Goal: Information Seeking & Learning: Check status

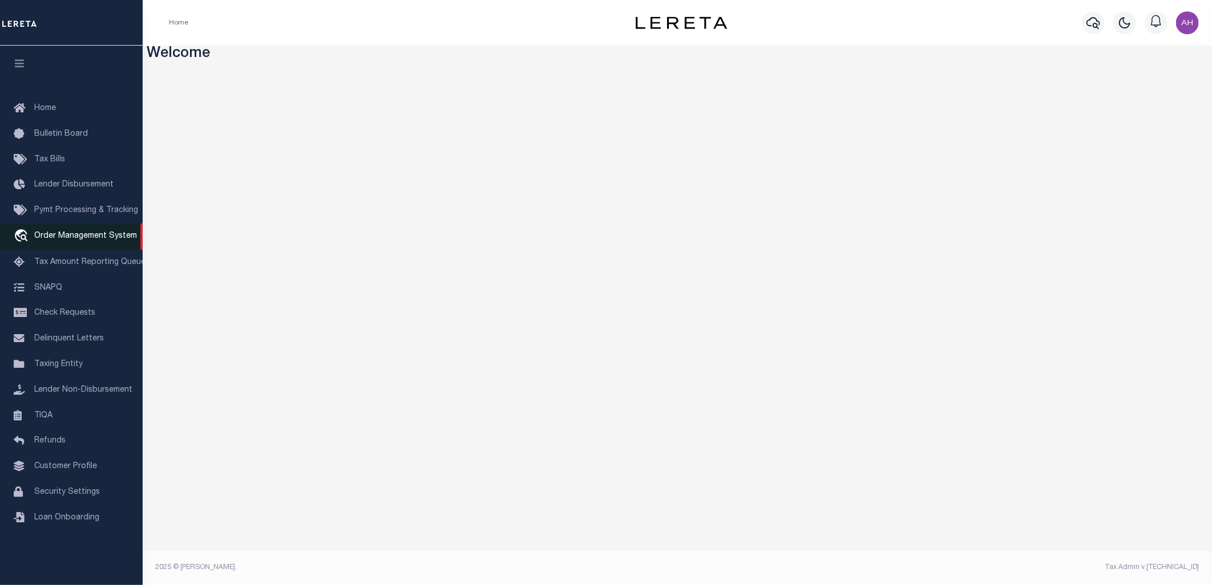
click at [82, 240] on span "Order Management System" at bounding box center [85, 236] width 103 height 8
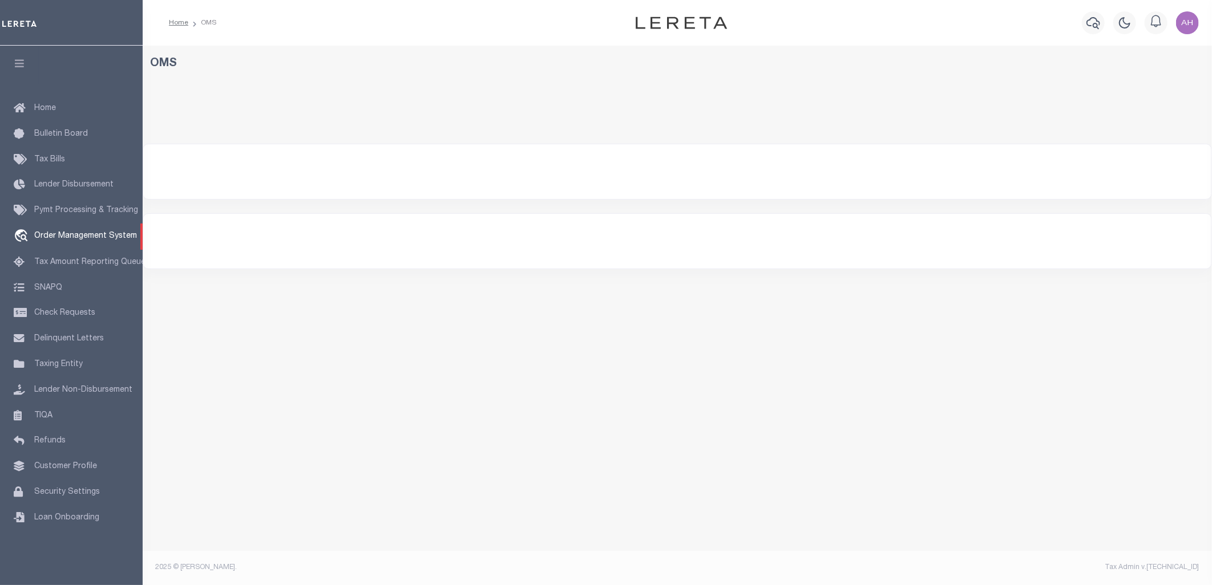
select select "200"
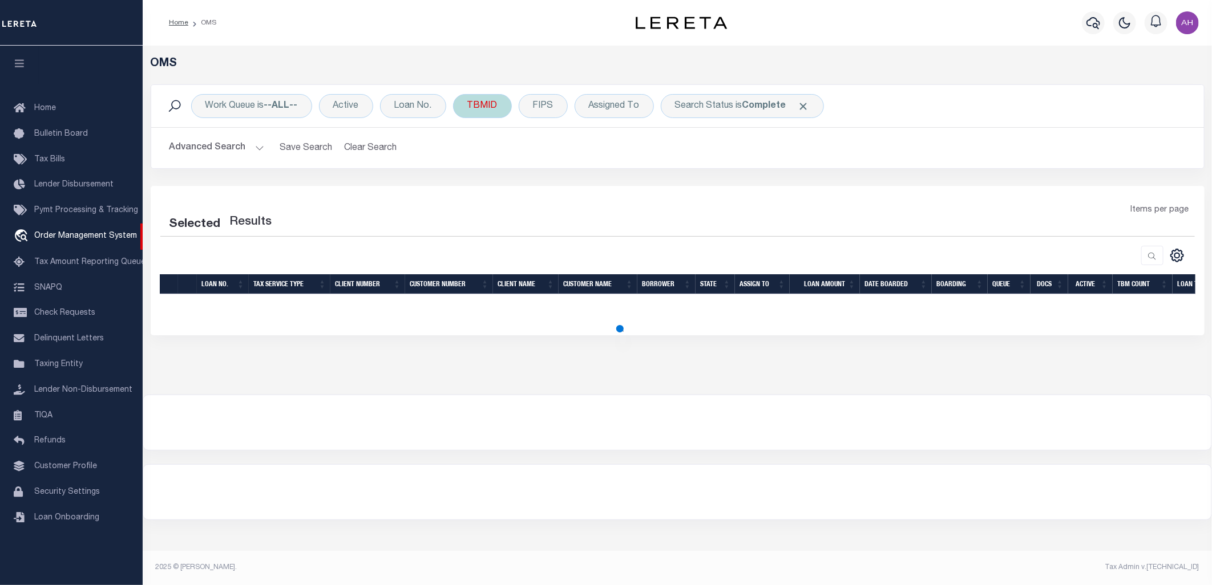
select select "200"
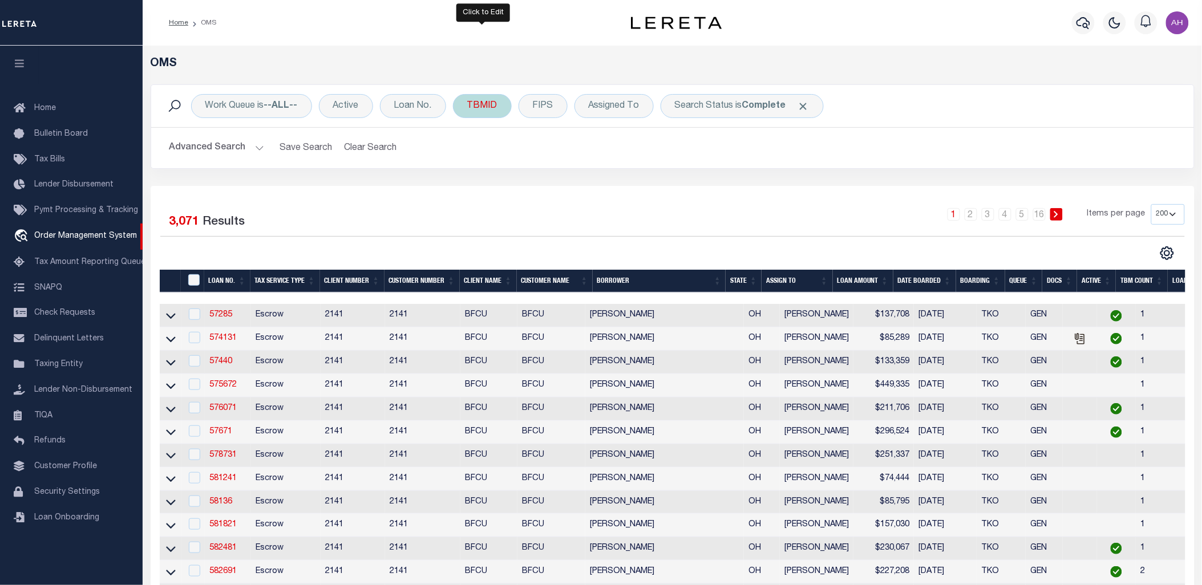
click at [482, 107] on div "TBMID" at bounding box center [482, 106] width 59 height 24
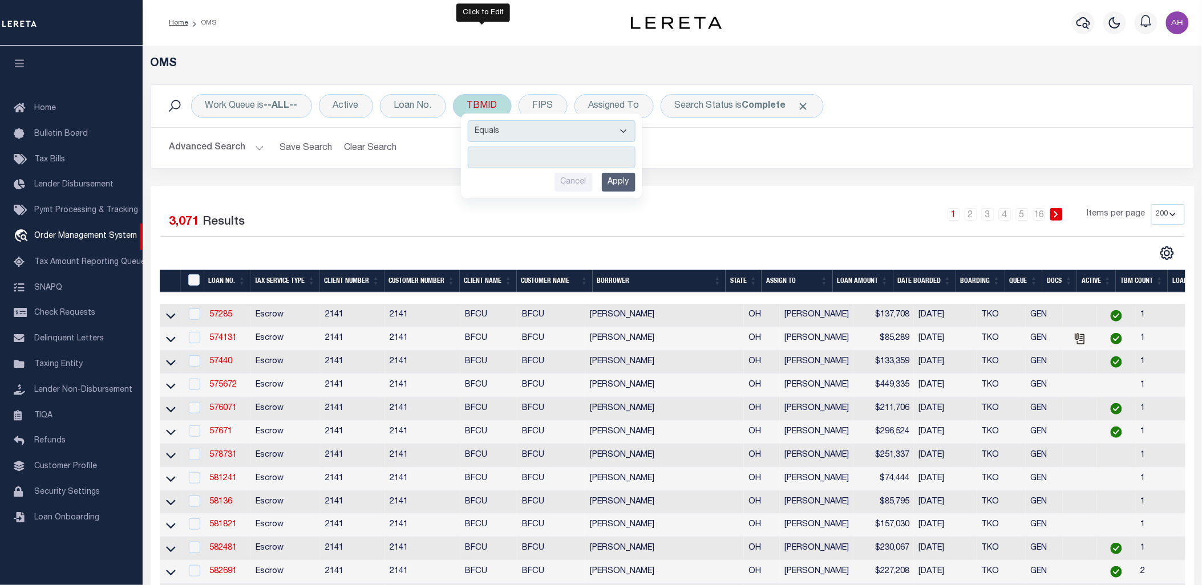
click at [512, 160] on input "number" at bounding box center [552, 158] width 168 height 22
type input "3445433"
click at [623, 180] on input "Apply" at bounding box center [619, 182] width 34 height 19
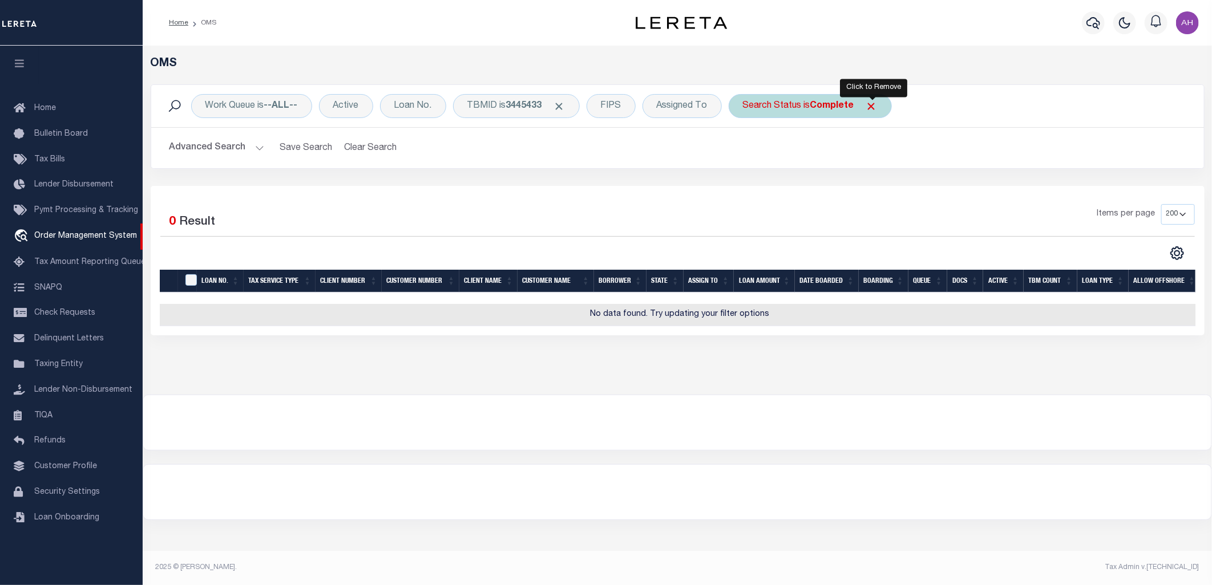
click at [870, 105] on span "Click to Remove" at bounding box center [871, 106] width 12 height 12
click at [234, 145] on button "Advanced Search" at bounding box center [216, 148] width 95 height 22
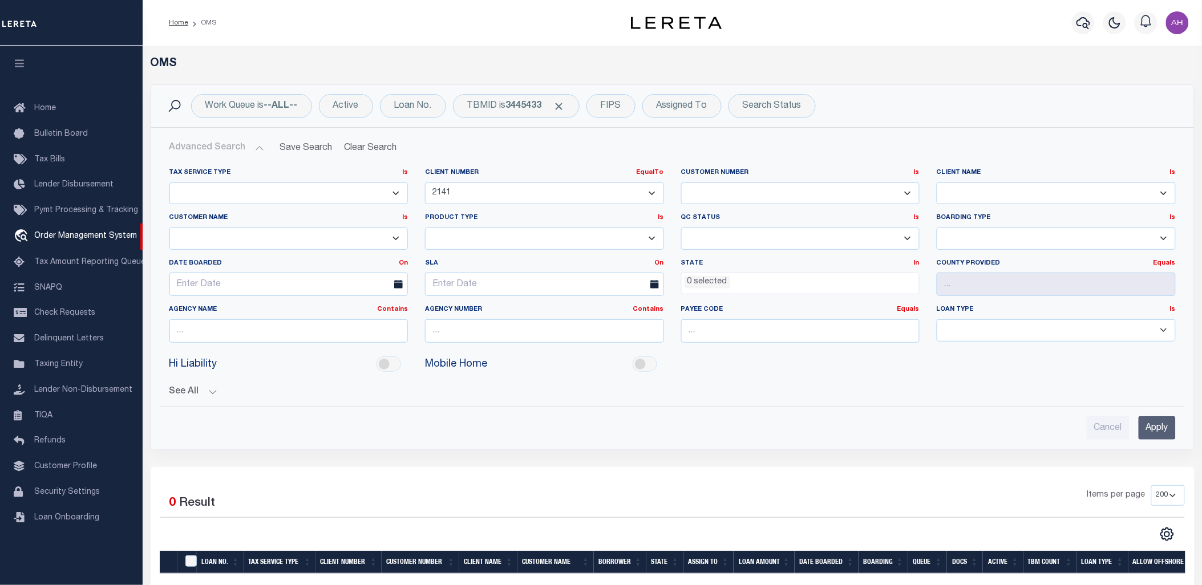
click at [453, 195] on select "0 1011 1012 1013 1014 1019 1042 1049 1052 1053 1055 1058 1061 1063 1064 1065 10…" at bounding box center [544, 194] width 239 height 22
select select
click at [425, 183] on select "0 1011 1012 1013 1014 1019 1042 1049 1052 1053 1055 1058 1061 1063 1064 1065 10…" at bounding box center [544, 194] width 239 height 22
click at [1149, 426] on input "Apply" at bounding box center [1157, 427] width 37 height 23
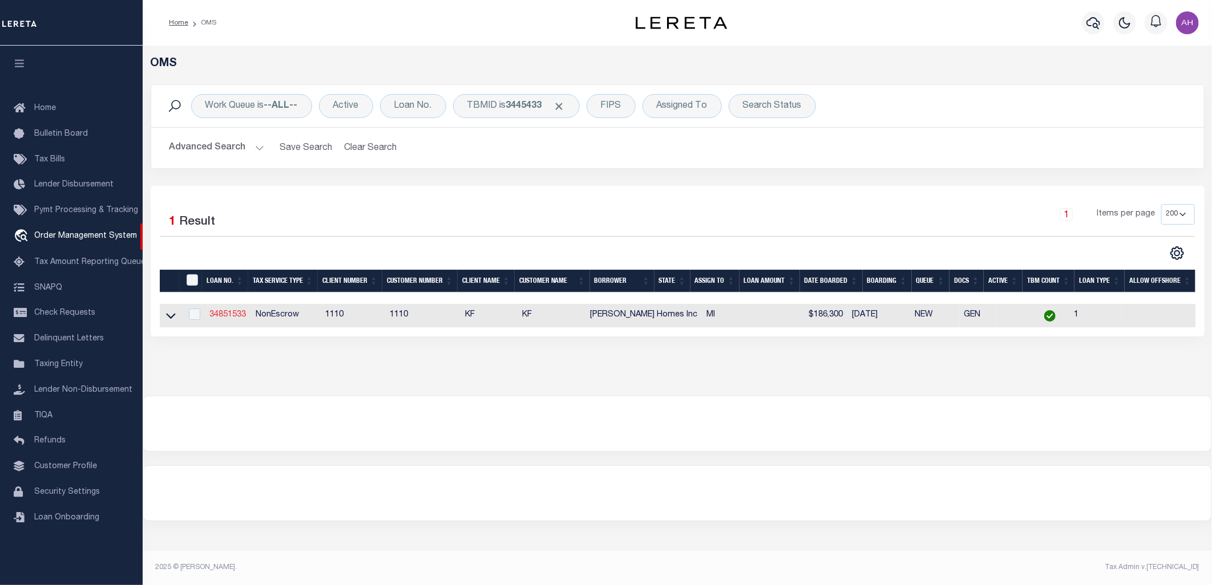
click at [219, 314] on link "34851533" at bounding box center [227, 315] width 37 height 8
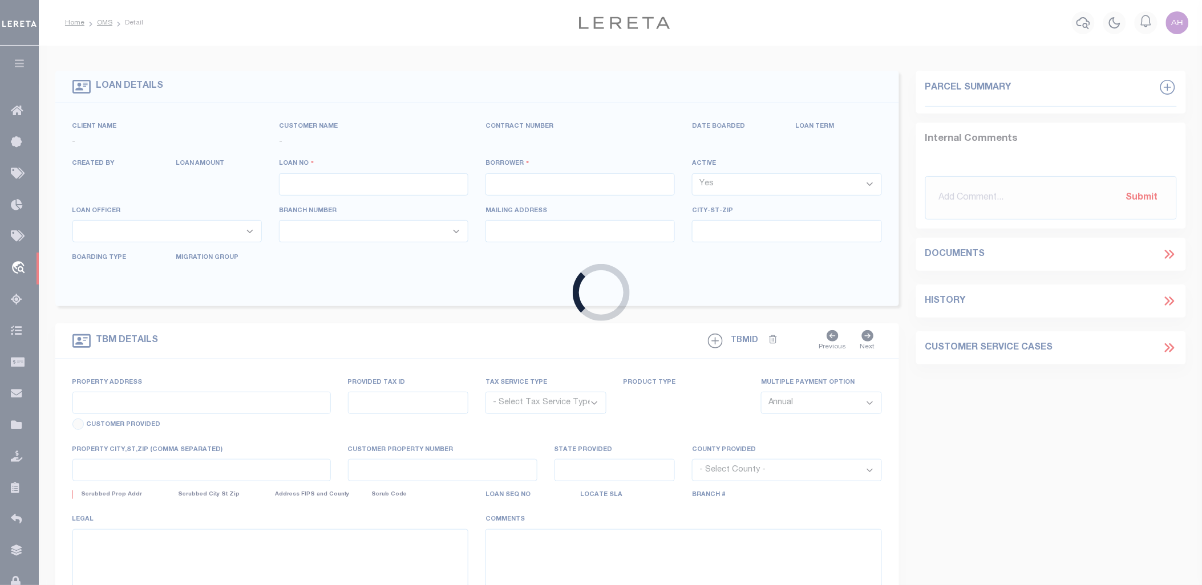
type input "34851533"
type input "[PERSON_NAME] Homes Inc"
select select
select select "10"
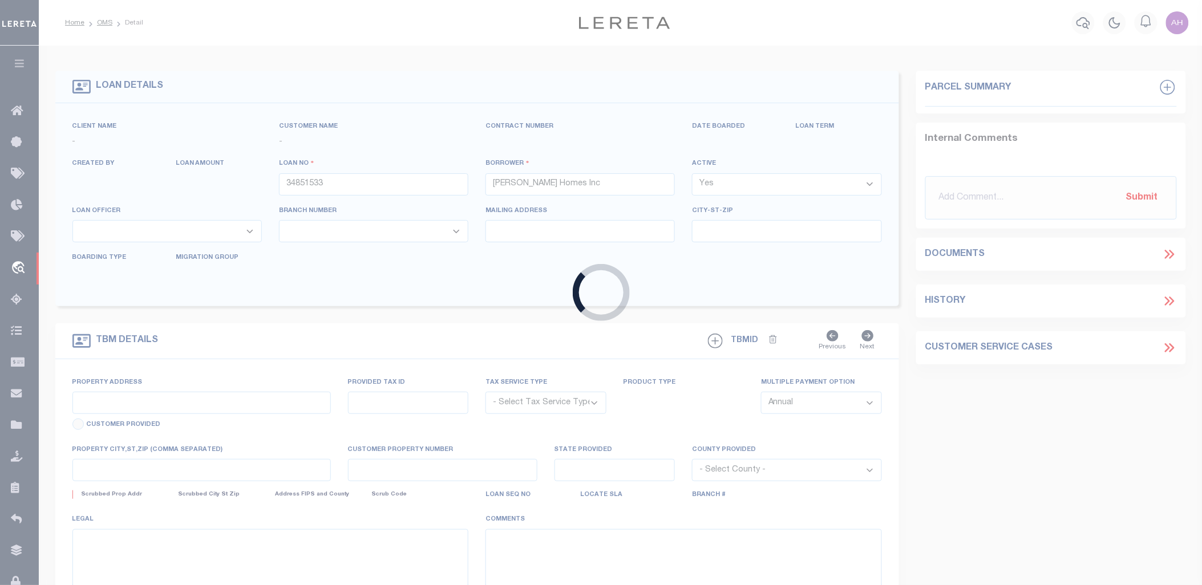
select select "NonEscrow"
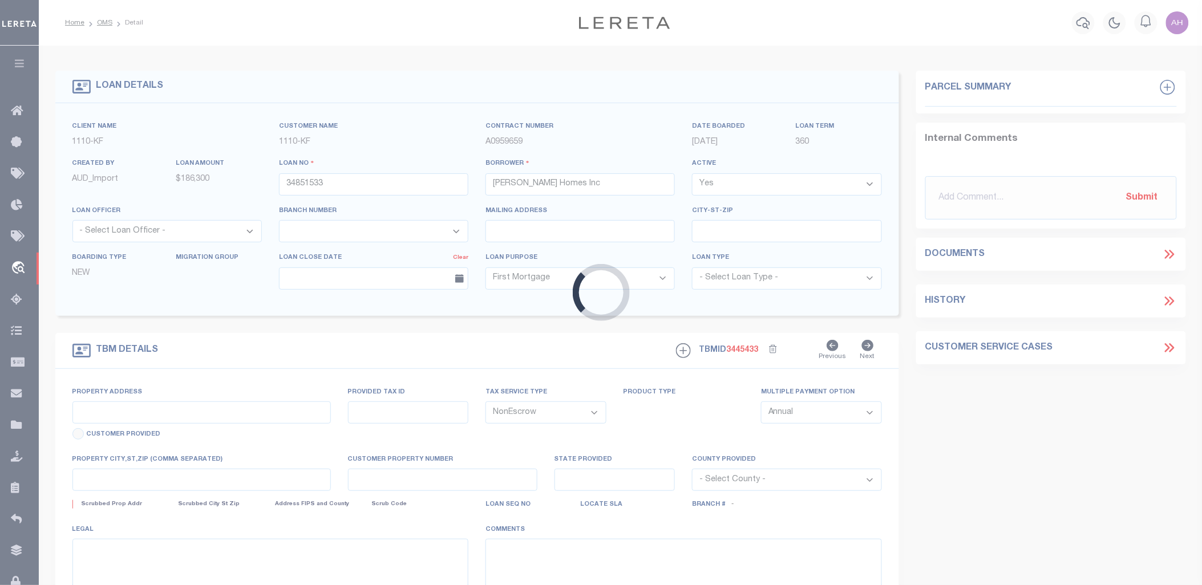
type input "[STREET_ADDRESS][PERSON_NAME]"
type input "10002288"
type input "DETROIT MI 48206"
type input "MI"
select select
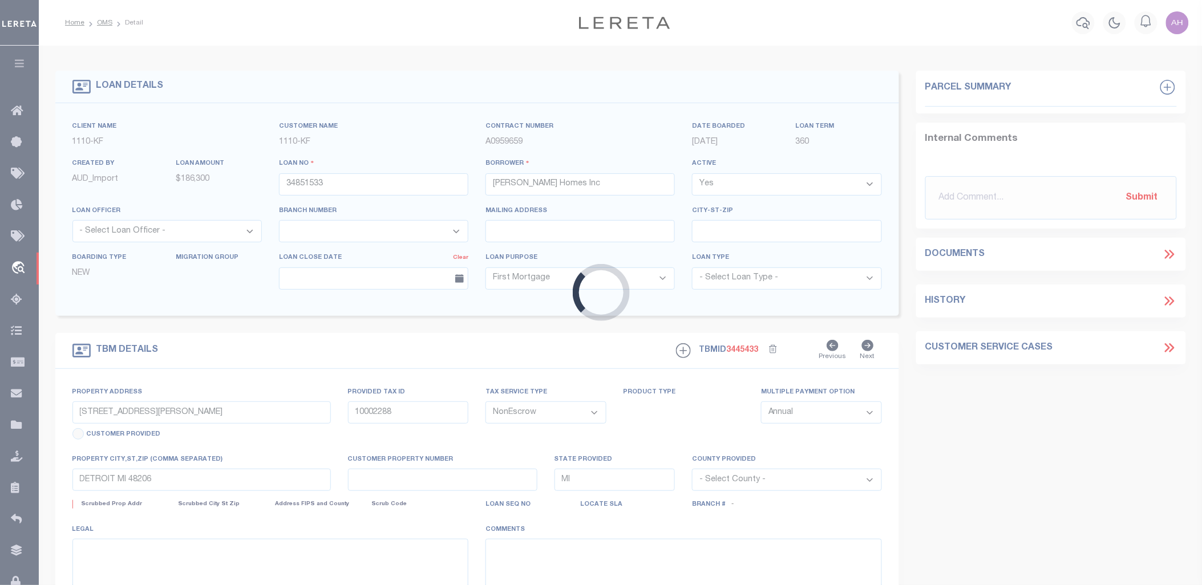
select select "3485"
select select "2"
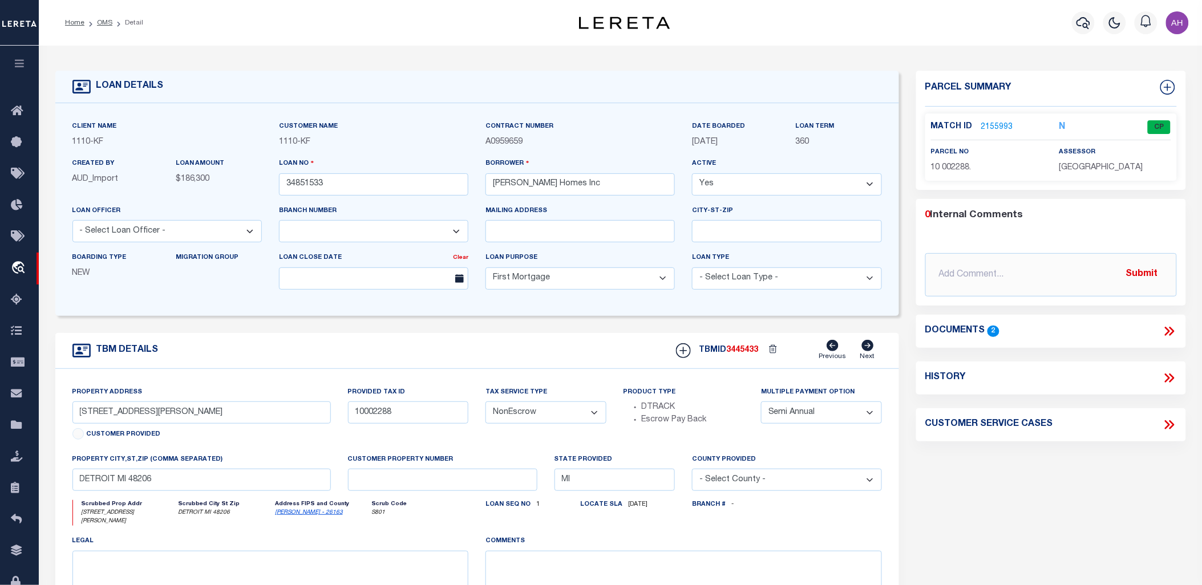
click at [1168, 333] on icon at bounding box center [1169, 331] width 15 height 15
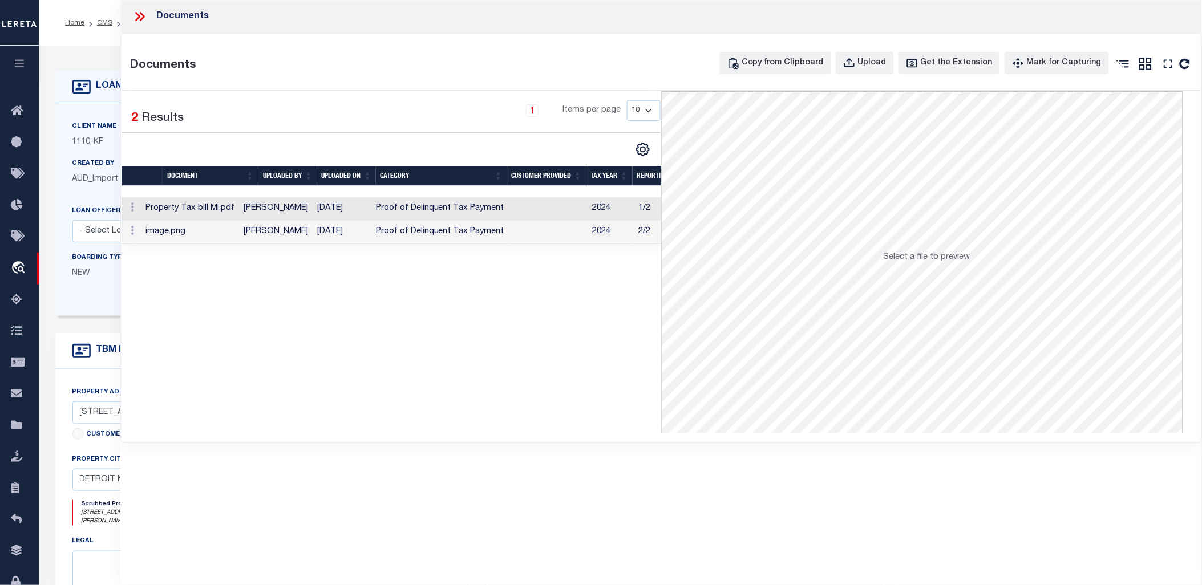
click at [386, 207] on td "Proof of Delinquent Tax Payment" at bounding box center [439, 208] width 137 height 23
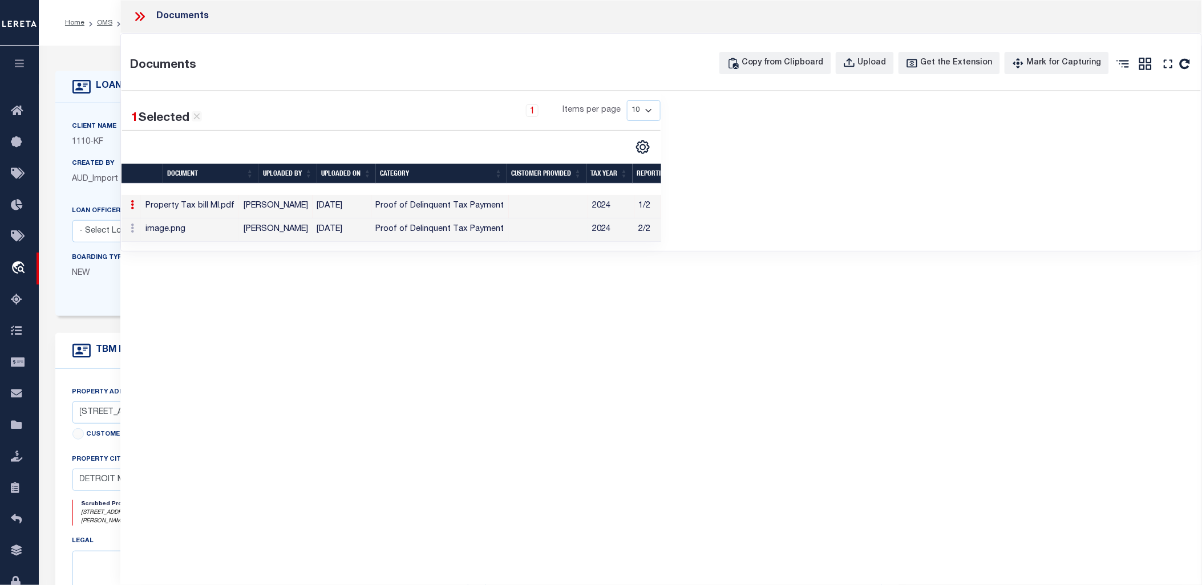
click at [381, 226] on td "Proof of Delinquent Tax Payment" at bounding box center [439, 229] width 137 height 23
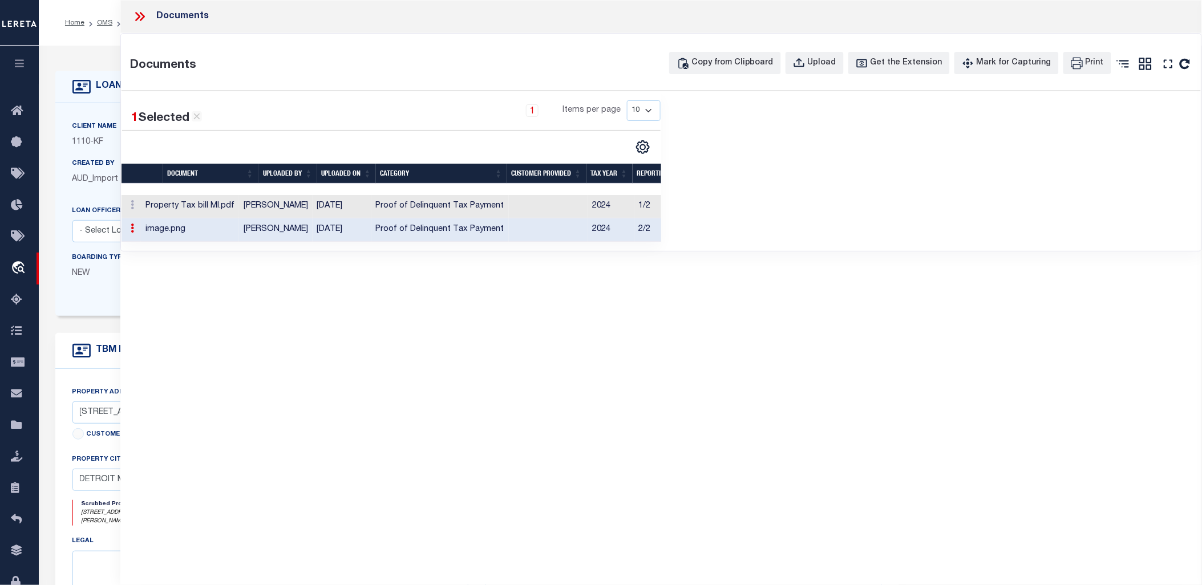
click at [143, 18] on icon at bounding box center [142, 16] width 5 height 9
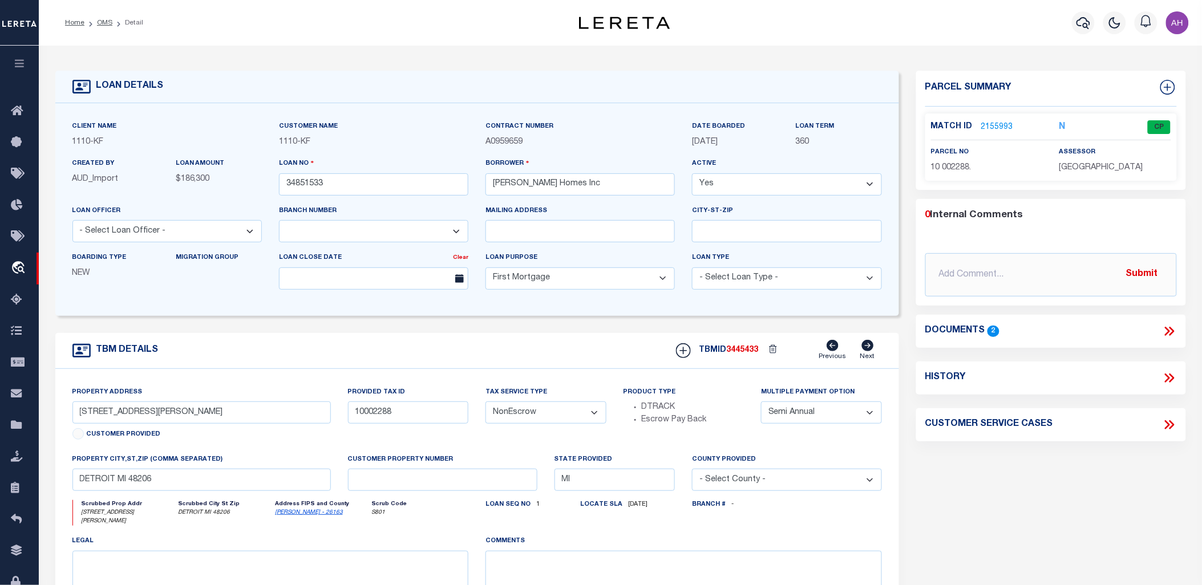
click at [1006, 125] on link "2155993" at bounding box center [997, 128] width 32 height 12
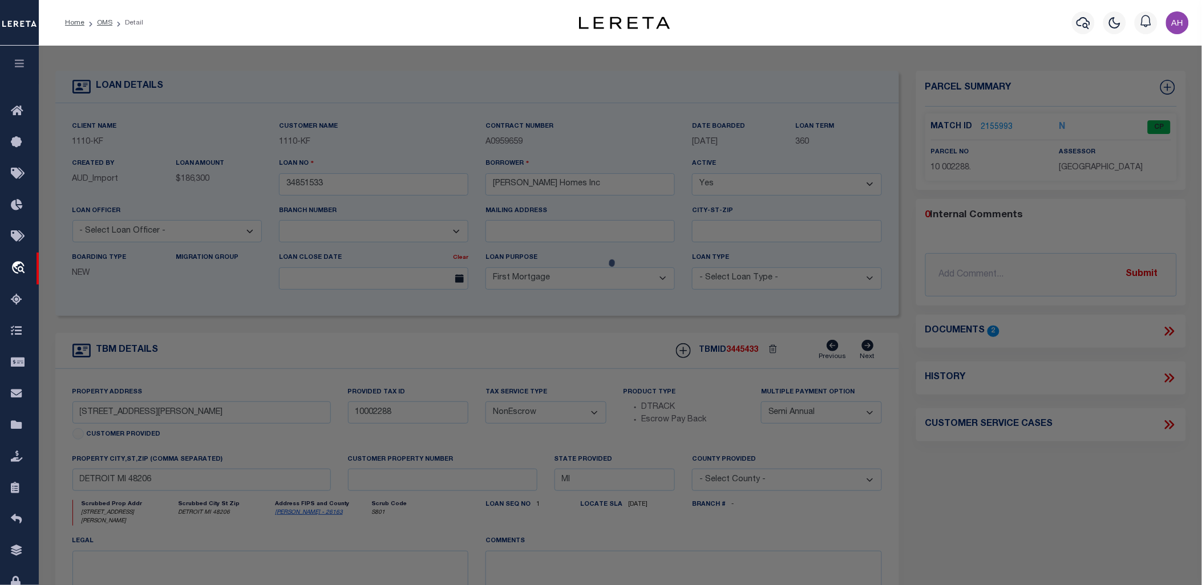
checkbox input "false"
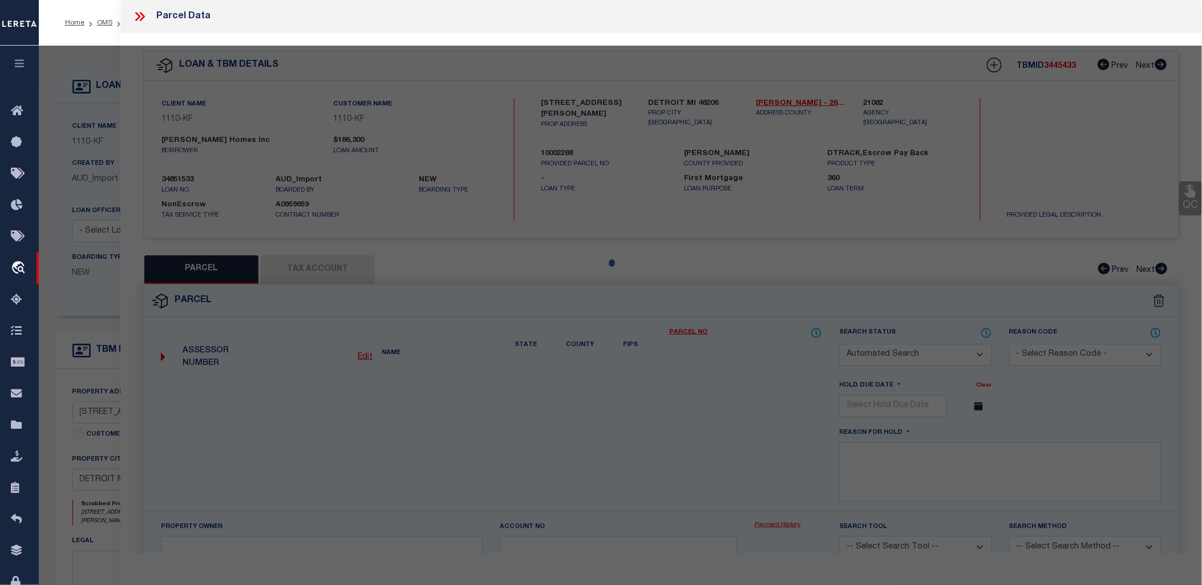
select select "CP"
type input "[PERSON_NAME] HOMES INC"
select select "ATL"
select select "ADD"
type input "[STREET_ADDRESS][PERSON_NAME]"
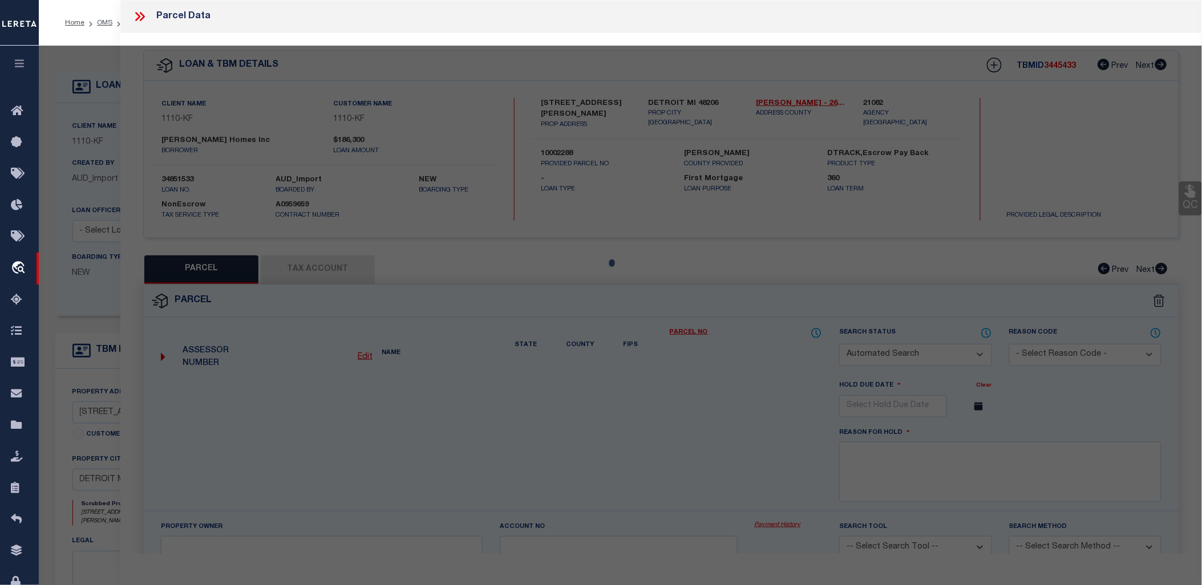
checkbox input "false"
type input "[GEOGRAPHIC_DATA]"
type textarea "S [PERSON_NAME] 135 [PERSON_NAME] FARM SUB L32 P39-40 PLATS, W C R 10/99 35 X 1…"
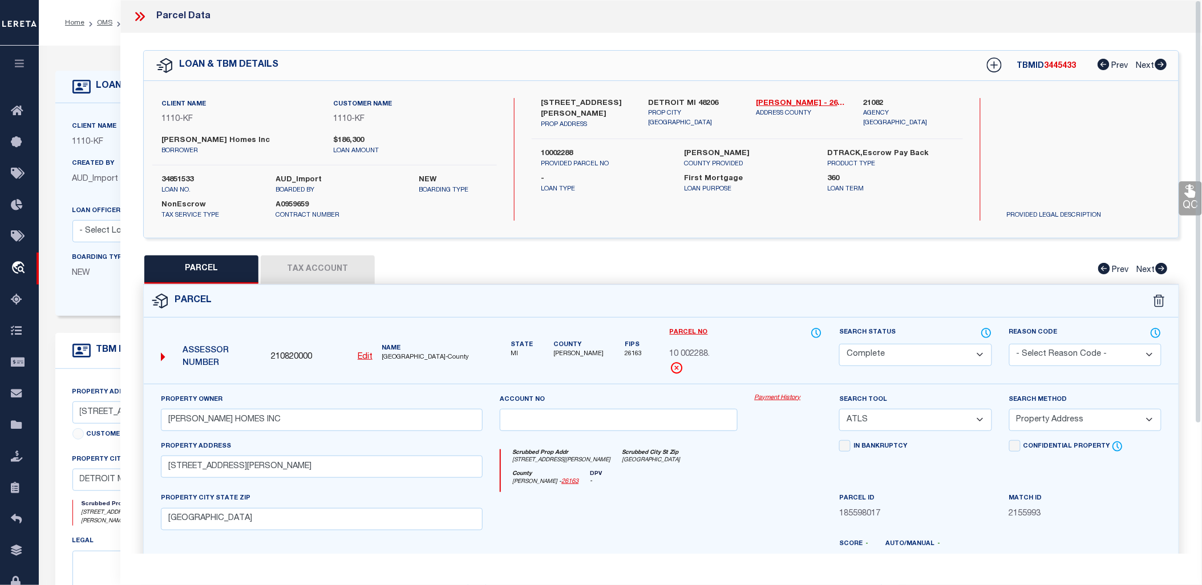
click at [768, 398] on link "Payment History" at bounding box center [789, 399] width 68 height 10
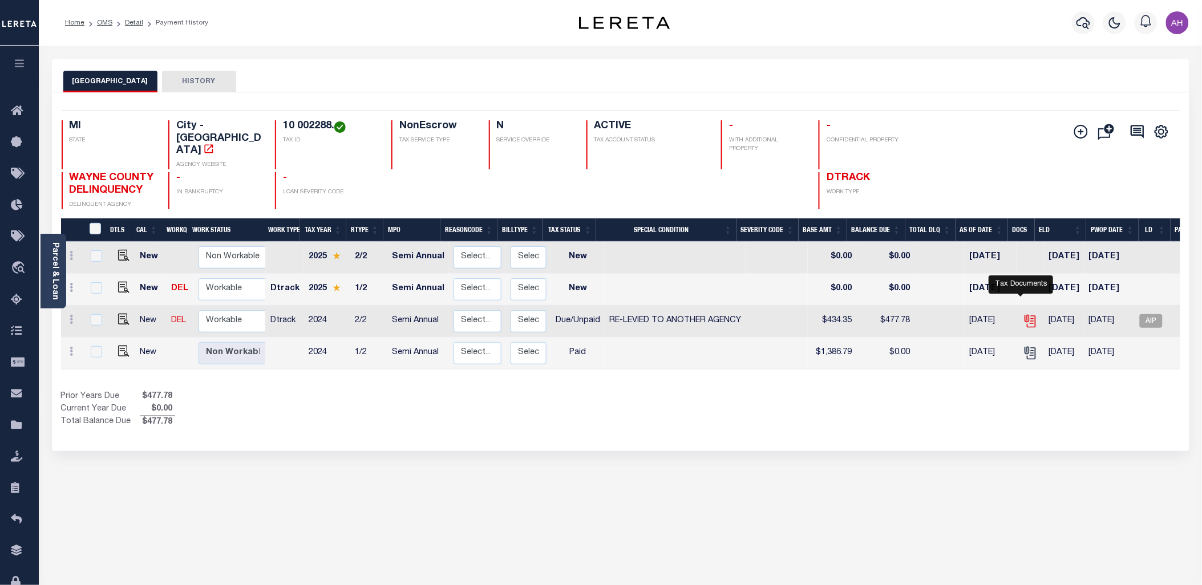
click at [1025, 315] on icon "" at bounding box center [1029, 319] width 9 height 9
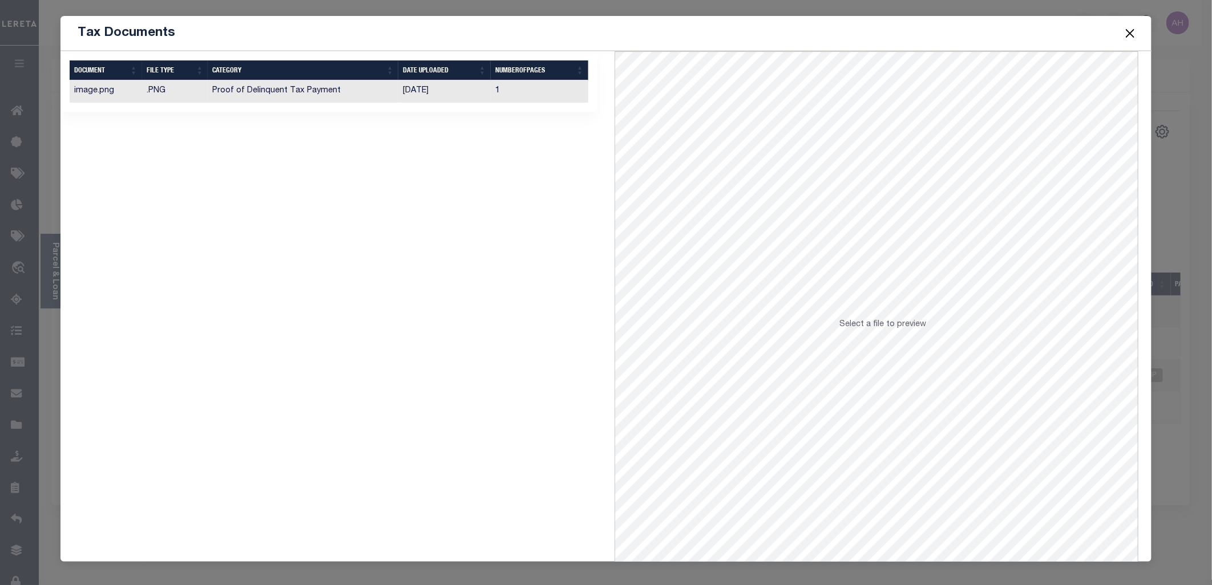
click at [851, 321] on span "Select a file to preview" at bounding box center [882, 325] width 87 height 8
click at [422, 83] on td "[DATE]" at bounding box center [444, 91] width 92 height 22
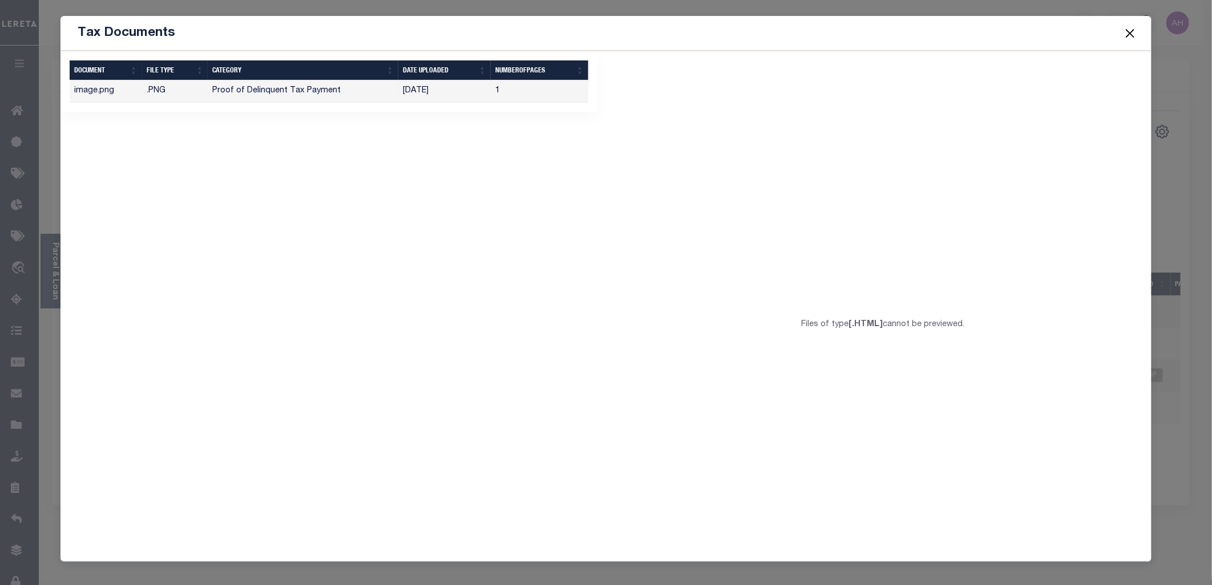
click at [1131, 36] on button "Close" at bounding box center [1130, 33] width 15 height 15
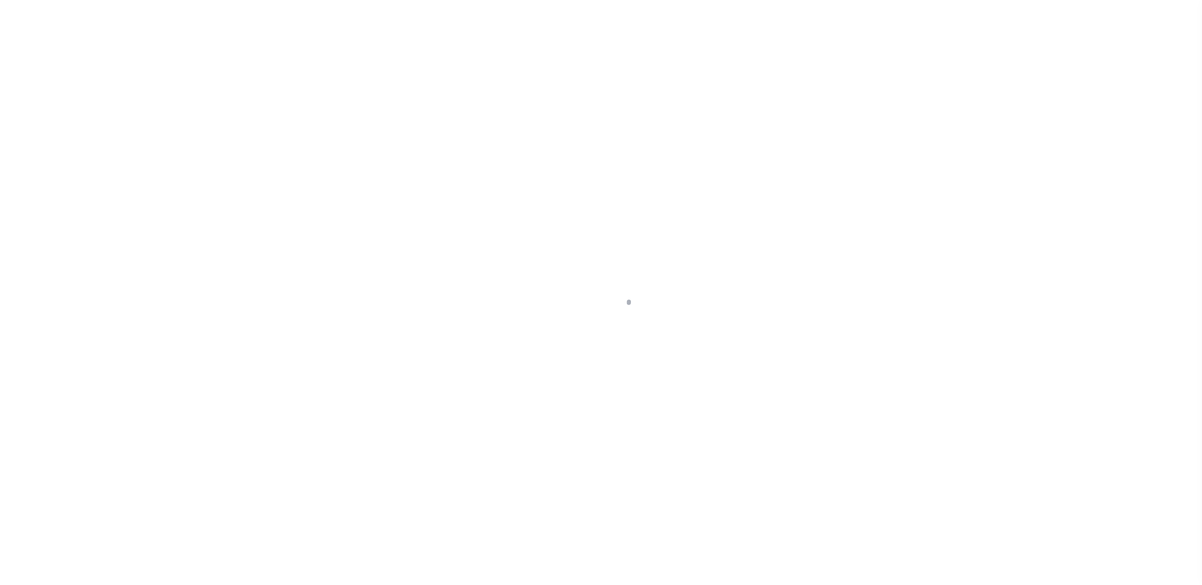
select select "3485"
select select "10"
select select "NonEscrow"
select select "2"
select select
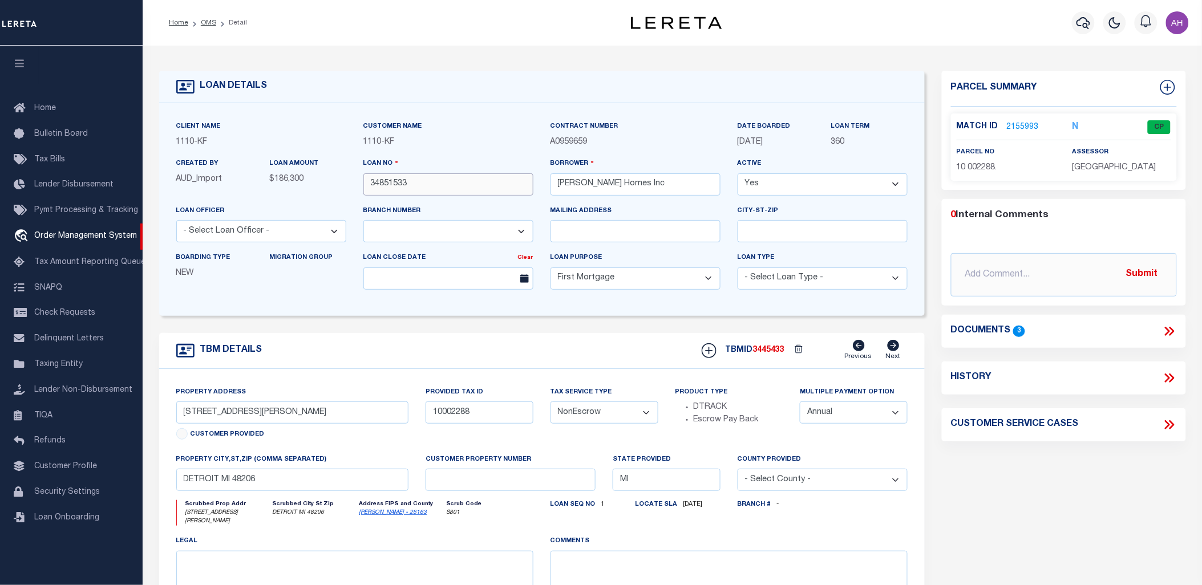
click at [388, 181] on input "34851533" at bounding box center [448, 184] width 170 height 22
click at [1174, 326] on icon at bounding box center [1169, 331] width 15 height 15
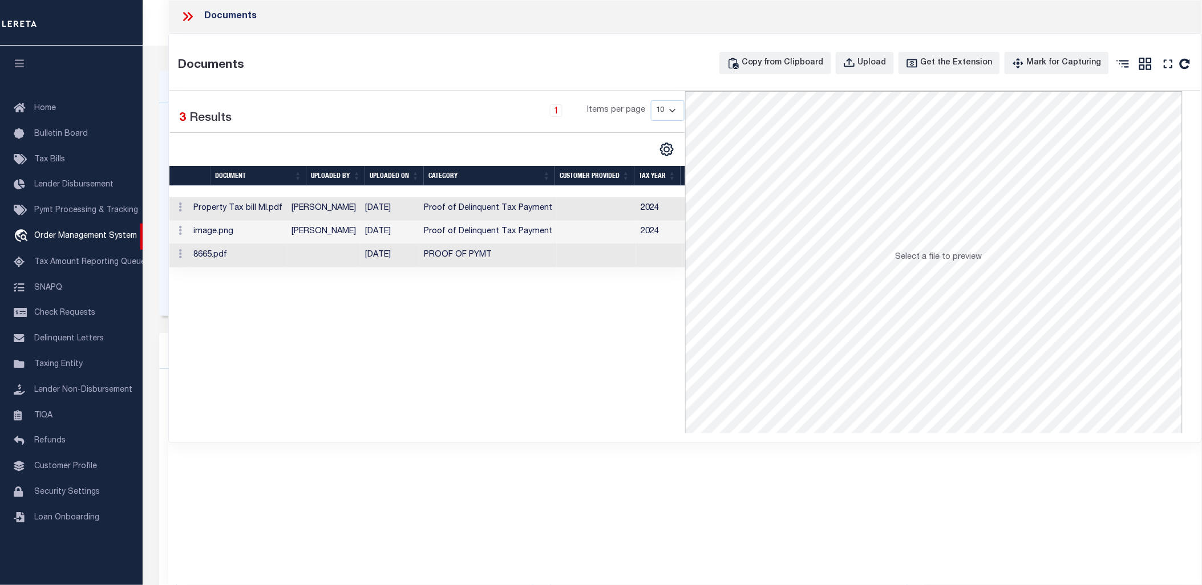
click at [637, 207] on td "2024" at bounding box center [659, 208] width 46 height 23
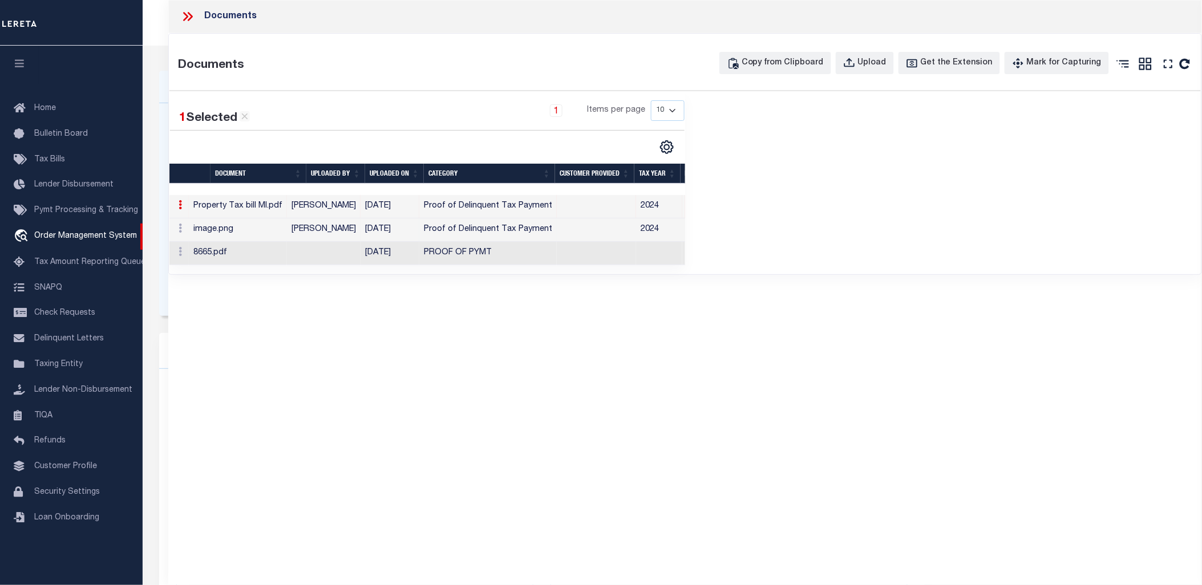
click at [619, 225] on td at bounding box center [596, 229] width 79 height 23
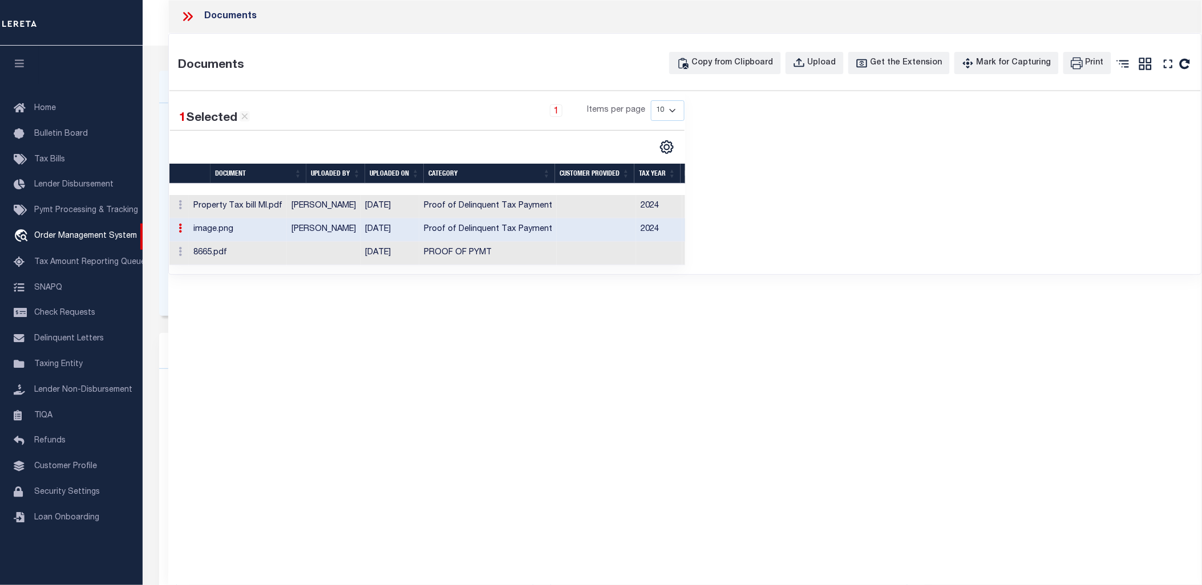
click at [620, 219] on td at bounding box center [596, 229] width 79 height 23
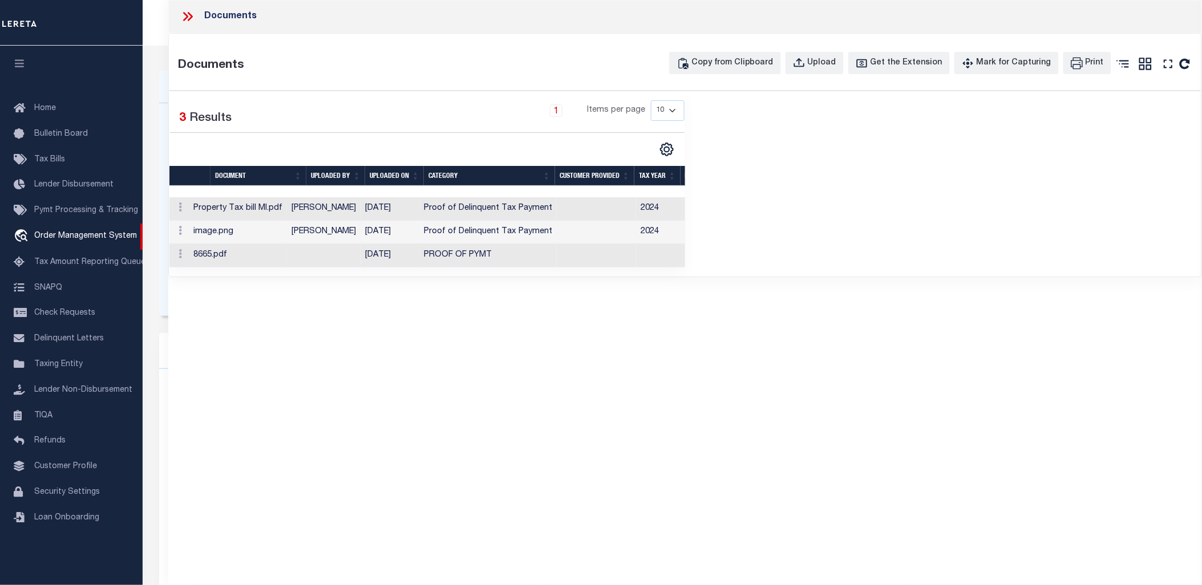
click at [620, 228] on td at bounding box center [596, 232] width 79 height 23
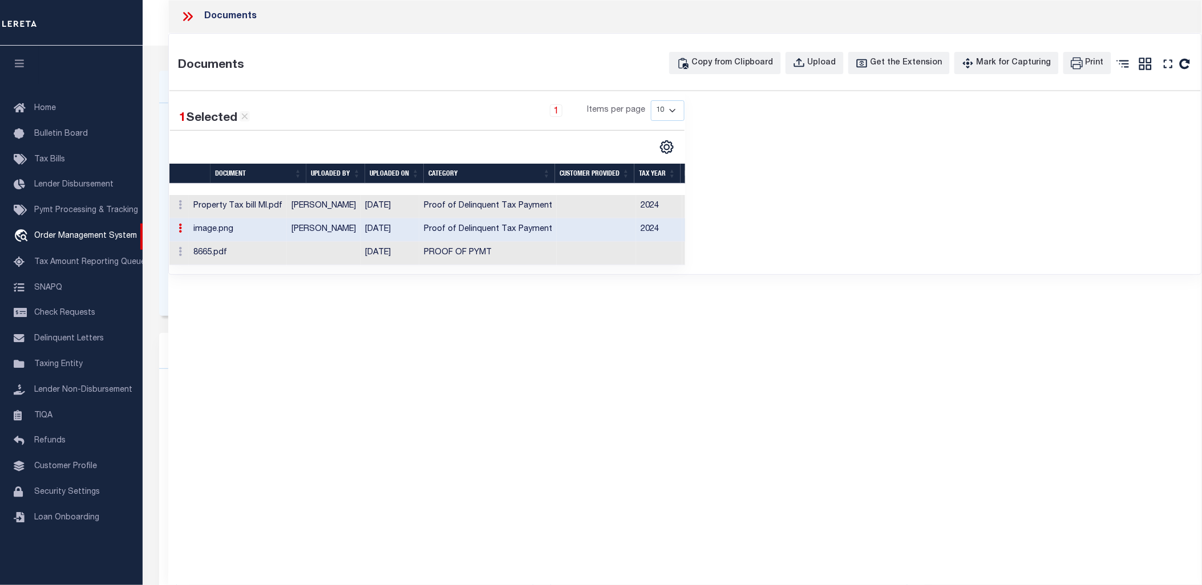
click at [810, 195] on div "Files of type [.HTML] cannot be previewed." at bounding box center [943, 178] width 516 height 174
click at [551, 204] on td "Proof of Delinquent Tax Payment" at bounding box center [487, 206] width 137 height 23
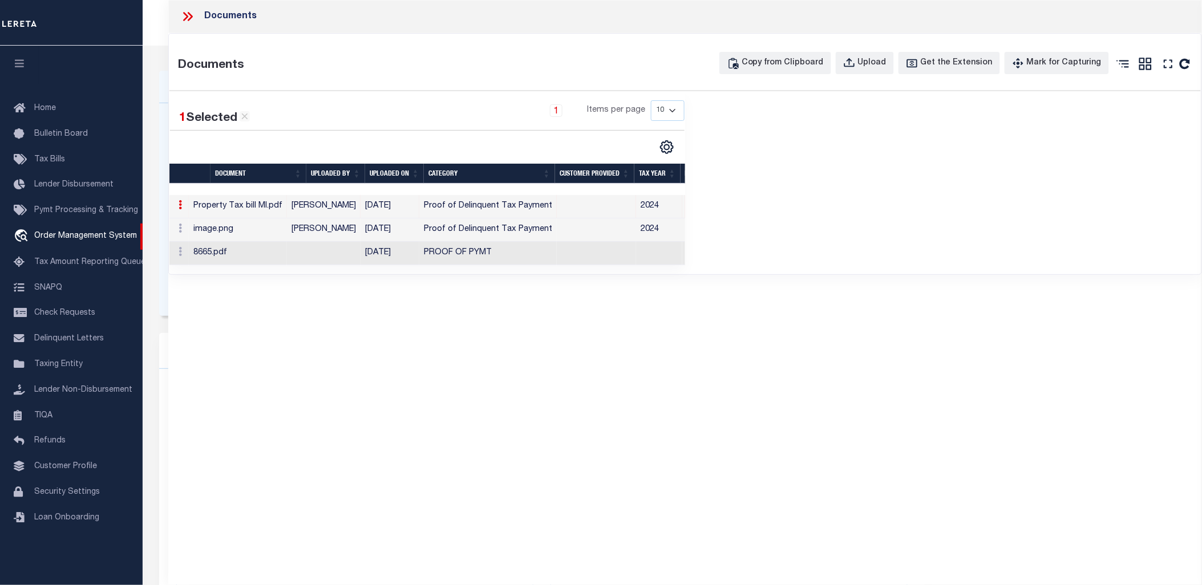
click at [192, 15] on icon at bounding box center [187, 16] width 15 height 15
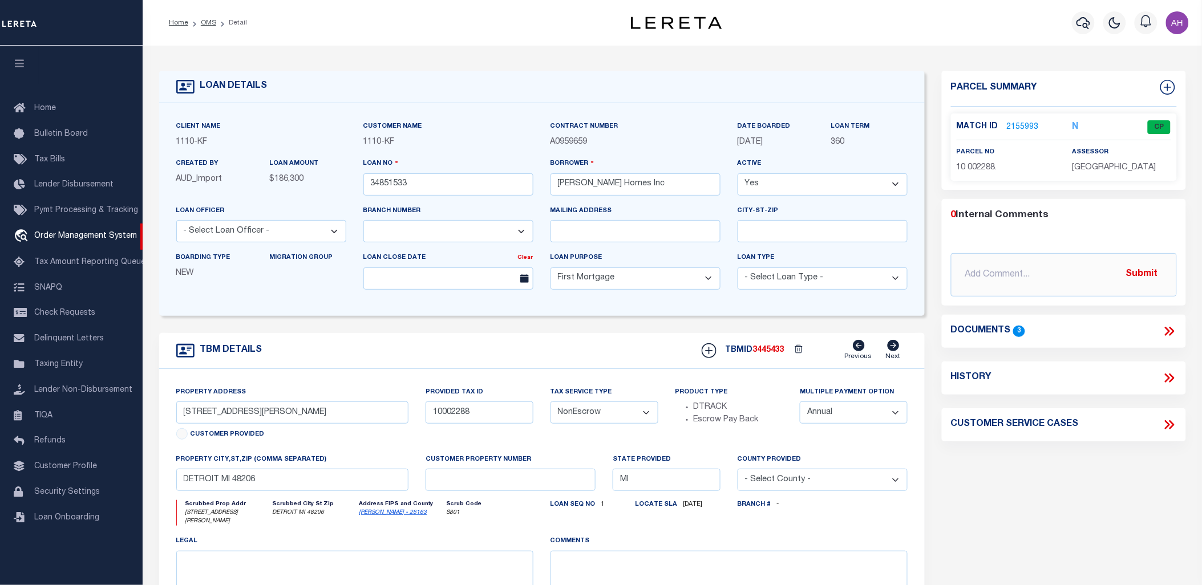
click at [1026, 126] on link "2155993" at bounding box center [1023, 128] width 32 height 12
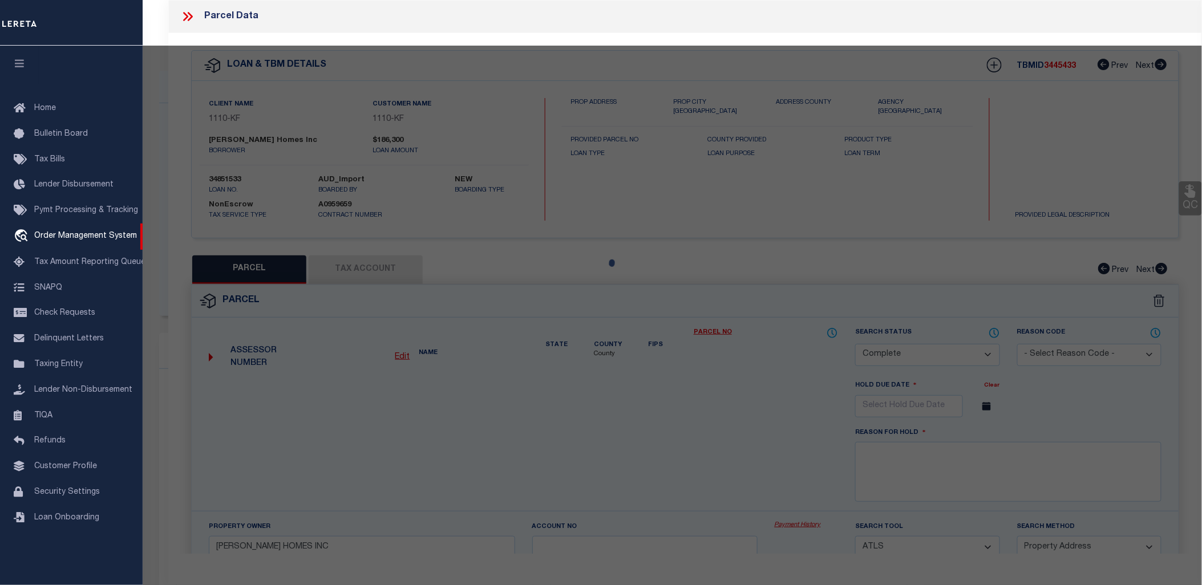
select select "AS"
select select
checkbox input "false"
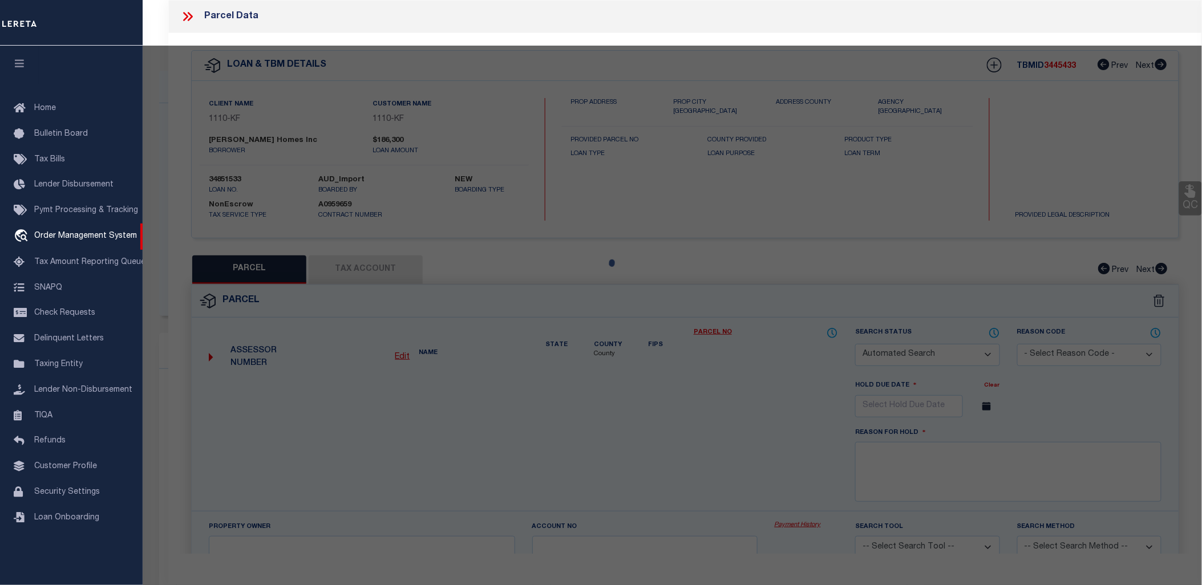
select select "CP"
type input "[PERSON_NAME] HOMES INC"
select select "ATL"
select select "ADD"
type input "[STREET_ADDRESS][PERSON_NAME]"
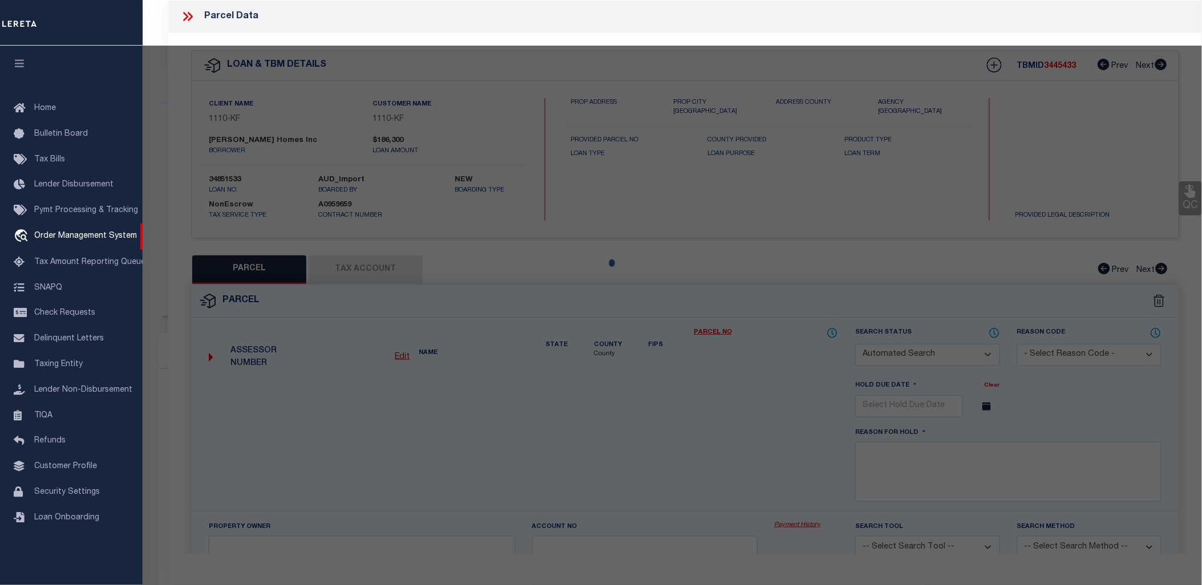
checkbox input "false"
type input "[GEOGRAPHIC_DATA]"
type textarea "S [PERSON_NAME] 135 [PERSON_NAME] FARM SUB L32 P39-40 PLATS, W C R 10/99 35 X 1…"
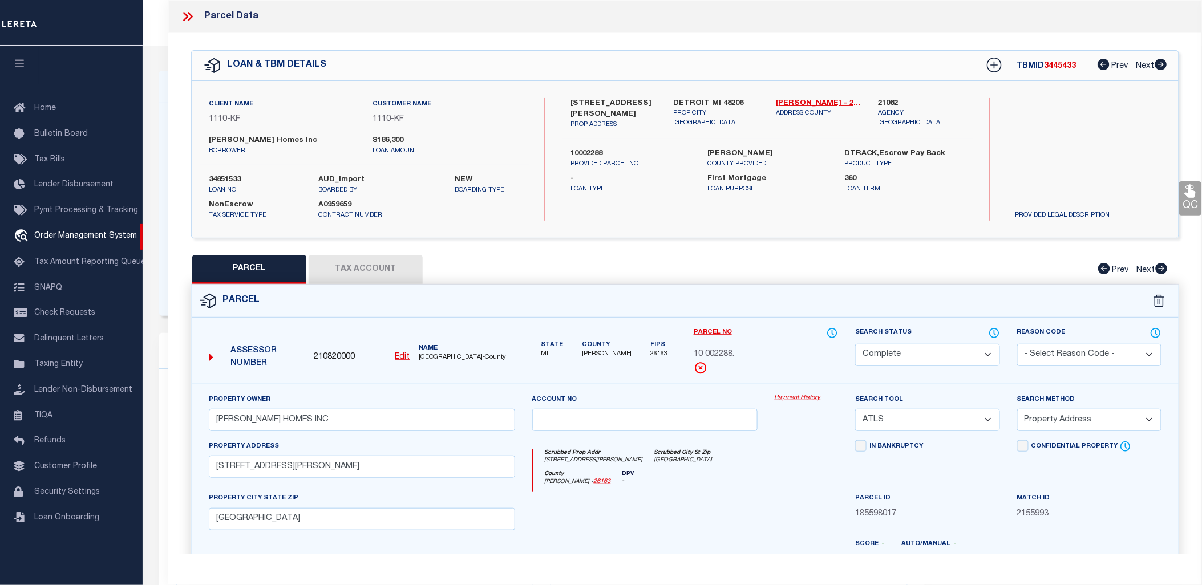
click at [786, 397] on link "Payment History" at bounding box center [807, 399] width 64 height 10
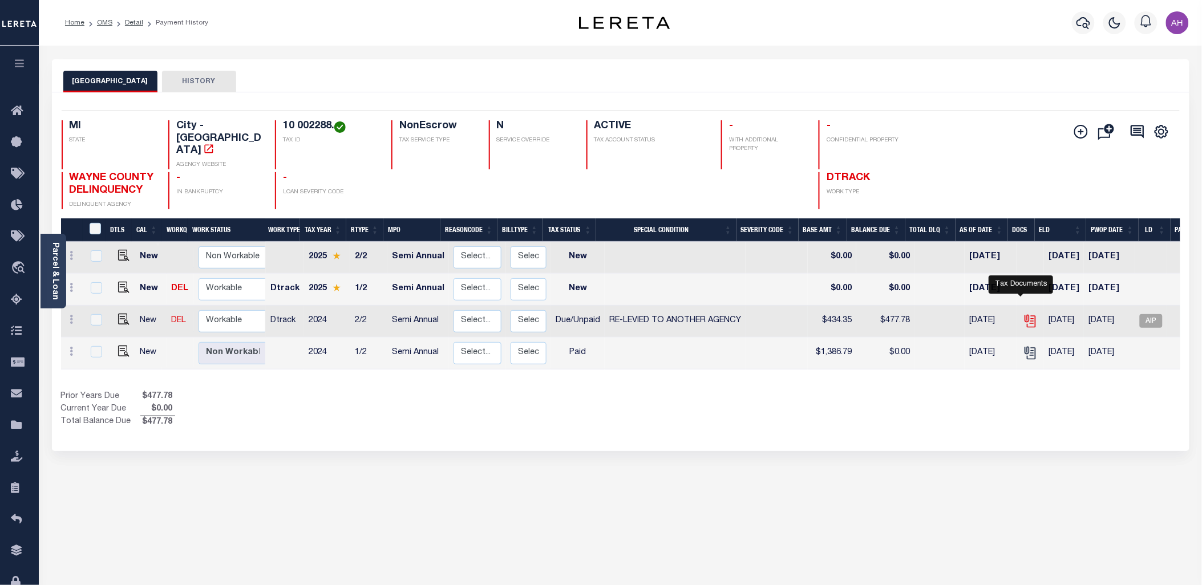
click at [1025, 315] on icon "" at bounding box center [1029, 319] width 9 height 9
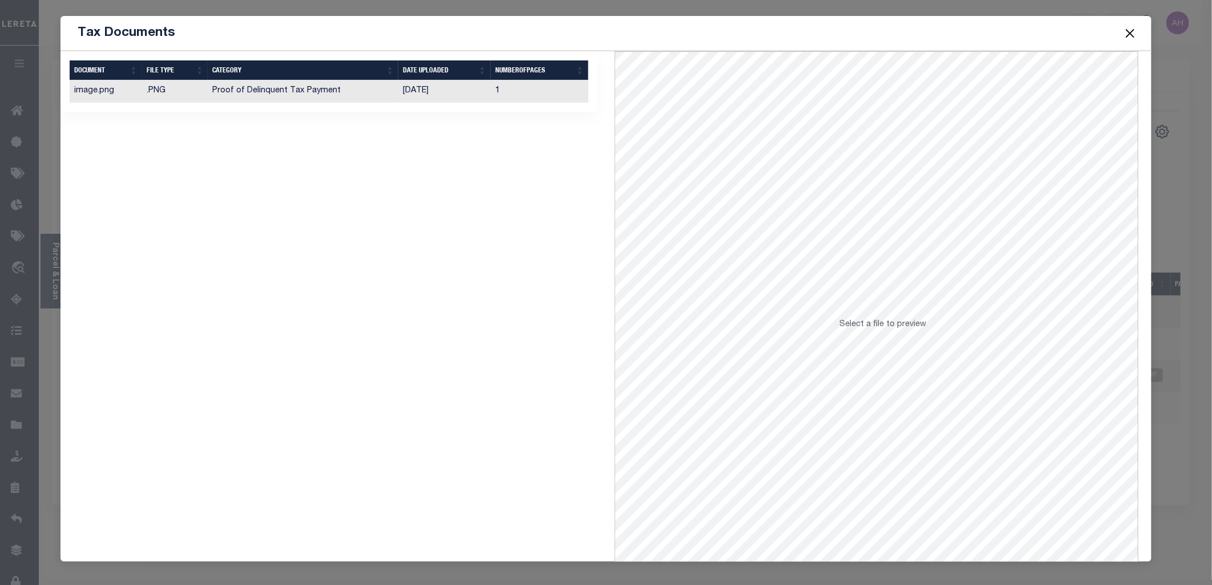
click at [303, 93] on td "Proof of Delinquent Tax Payment" at bounding box center [303, 91] width 191 height 22
